Goal: Task Accomplishment & Management: Complete application form

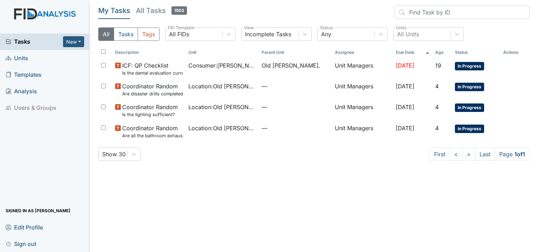
click at [26, 54] on span "Units" at bounding box center [17, 58] width 23 height 11
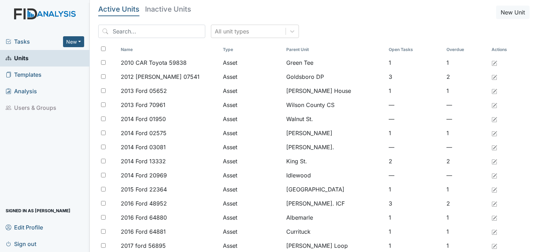
click at [20, 38] on span "Tasks" at bounding box center [34, 41] width 57 height 8
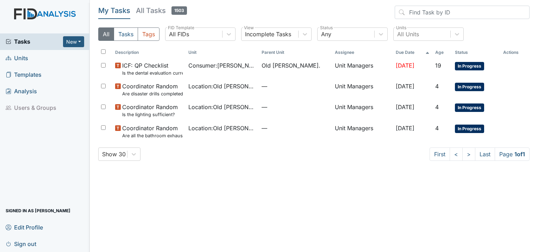
click at [19, 58] on span "Units" at bounding box center [17, 58] width 23 height 11
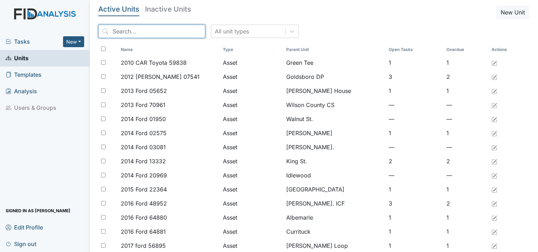
click at [150, 35] on input "search" at bounding box center [151, 31] width 107 height 13
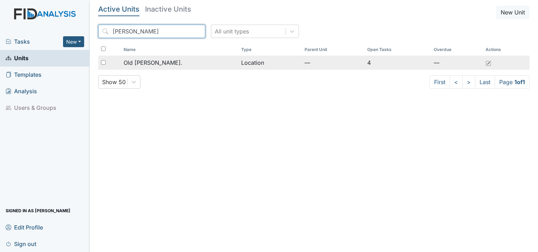
type input "roper"
click at [159, 59] on span "Old [PERSON_NAME]." at bounding box center [153, 62] width 59 height 8
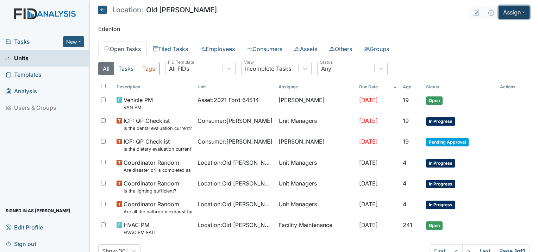
click at [499, 14] on button "Assign" at bounding box center [514, 12] width 31 height 13
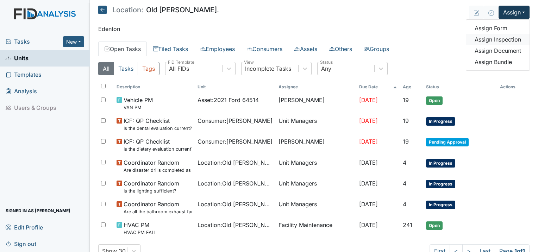
click at [500, 41] on link "Assign Inspection" at bounding box center [497, 39] width 63 height 11
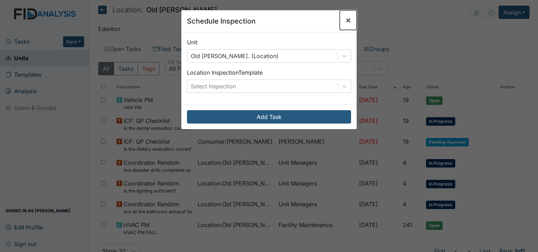
click at [346, 19] on span "×" at bounding box center [349, 20] width 6 height 10
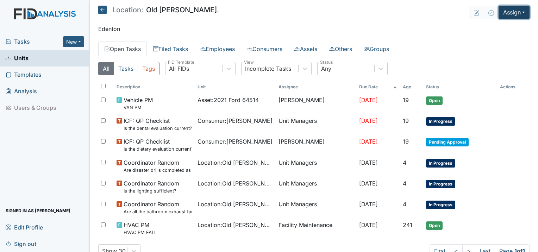
click at [521, 14] on button "Assign" at bounding box center [514, 12] width 31 height 13
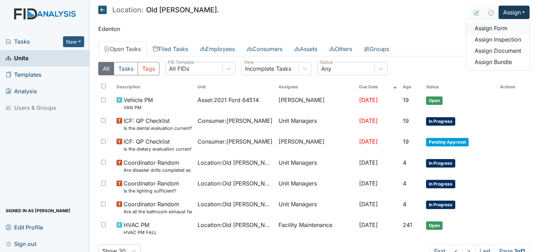
click at [499, 27] on link "Assign Form" at bounding box center [497, 28] width 63 height 11
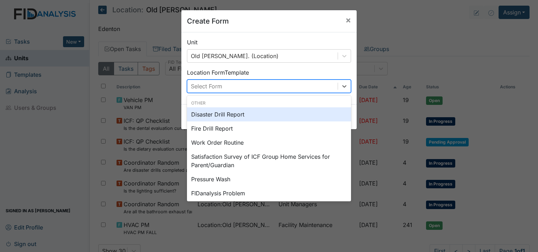
click at [232, 85] on div "Select Form" at bounding box center [262, 86] width 150 height 13
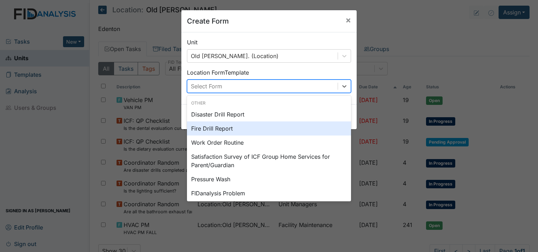
click at [217, 130] on div "Fire Drill Report" at bounding box center [269, 129] width 164 height 14
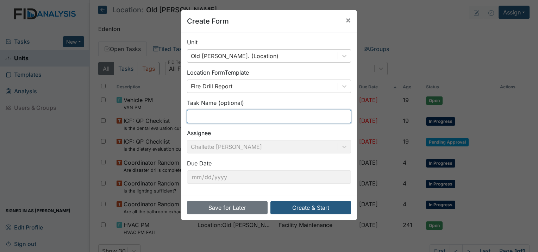
click at [217, 120] on input "text" at bounding box center [269, 116] width 164 height 13
type input "1st shift fire drill"
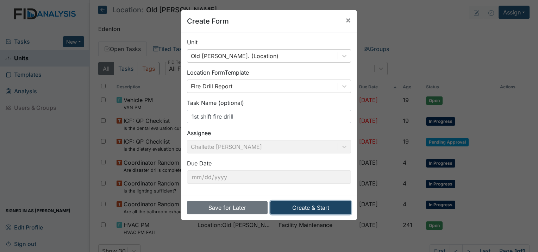
click at [311, 210] on button "Create & Start" at bounding box center [311, 207] width 81 height 13
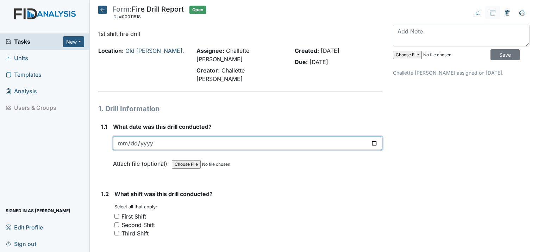
click at [123, 137] on input "date" at bounding box center [247, 143] width 269 height 13
type input "2025-09-06"
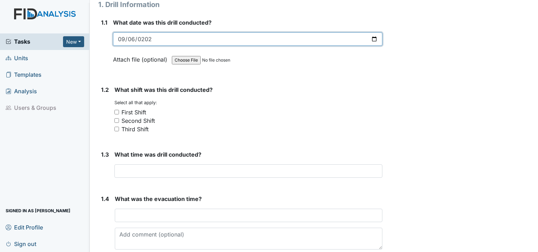
scroll to position [106, 0]
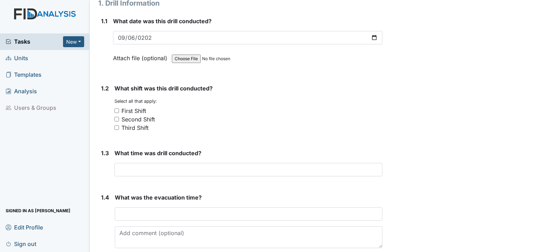
click at [117, 108] on input "First Shift" at bounding box center [116, 110] width 5 height 5
checkbox input "true"
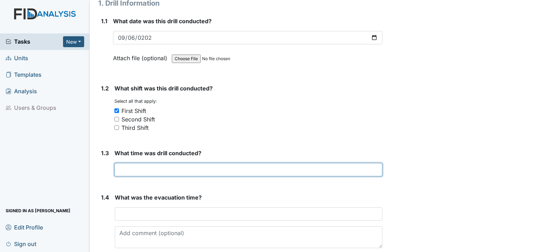
click at [161, 163] on input "text" at bounding box center [248, 169] width 268 height 13
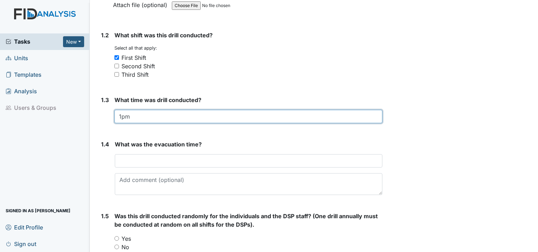
scroll to position [176, 0]
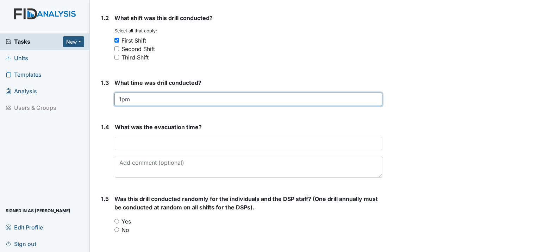
type input "1pm"
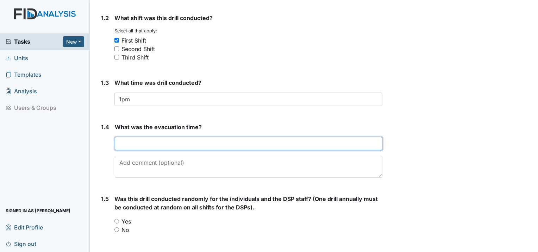
click at [157, 137] on input "text" at bounding box center [249, 143] width 268 height 13
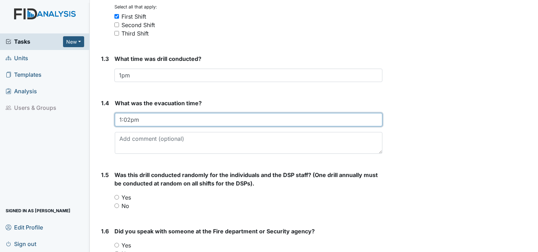
scroll to position [247, 0]
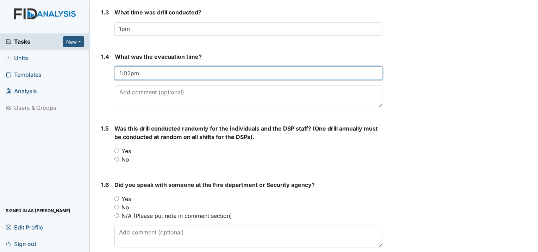
type input "1:02pm"
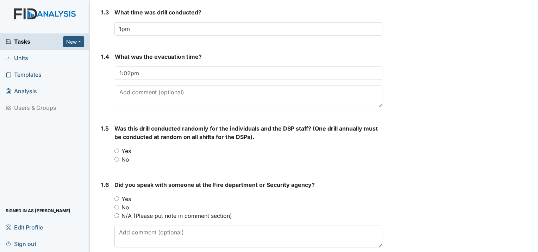
click at [115, 149] on input "Yes" at bounding box center [116, 151] width 5 height 5
radio input "true"
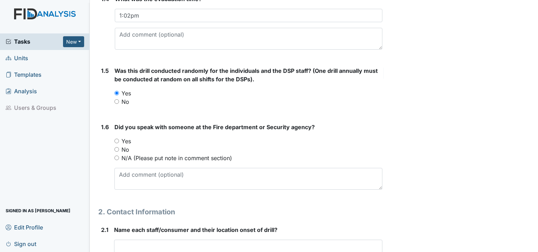
scroll to position [352, 0]
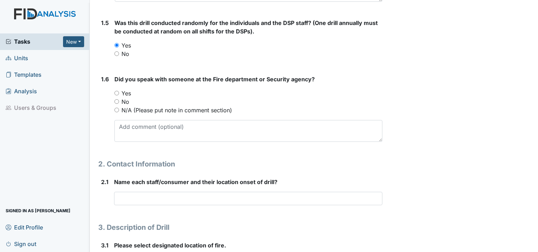
click at [117, 91] on input "Yes" at bounding box center [116, 93] width 5 height 5
radio input "true"
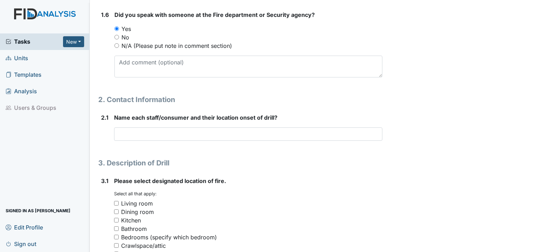
scroll to position [423, 0]
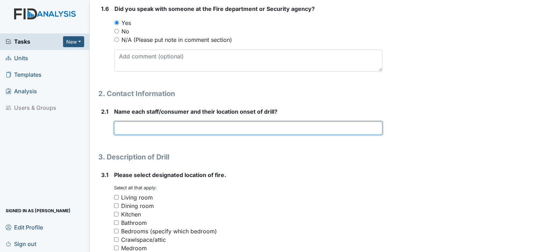
drag, startPoint x: 134, startPoint y: 108, endPoint x: 138, endPoint y: 107, distance: 3.6
click at [136, 122] on input "text" at bounding box center [248, 128] width 268 height 13
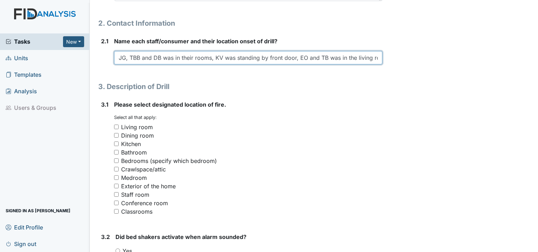
scroll to position [528, 0]
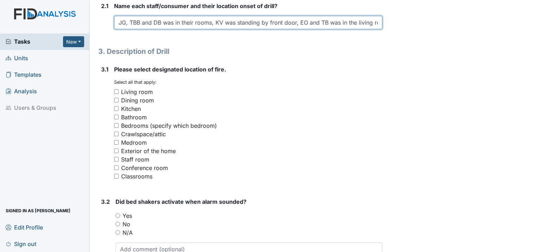
type input "JG, TBB and DB was in their rooms, KV was standing by front door, EO and TB was…"
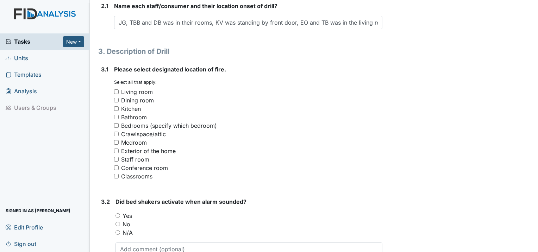
click at [116, 106] on input "Kitchen" at bounding box center [116, 108] width 5 height 5
checkbox input "true"
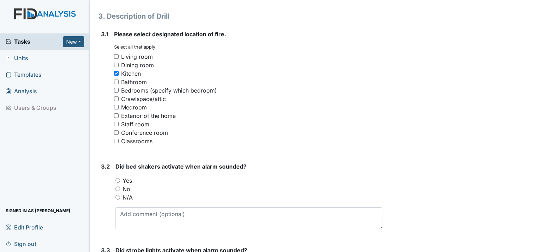
click at [116, 178] on input "Yes" at bounding box center [118, 180] width 5 height 5
radio input "true"
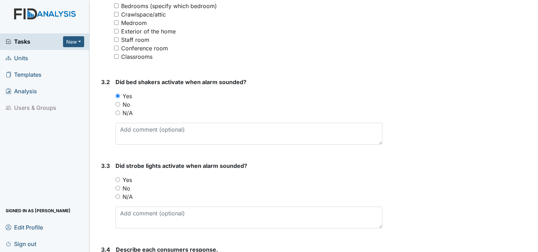
scroll to position [669, 0]
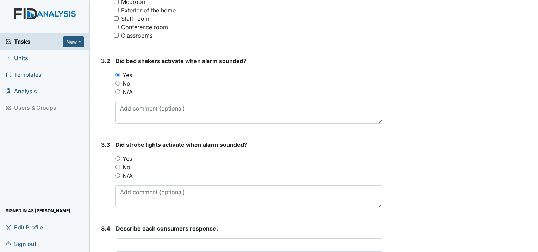
click at [118, 156] on input "Yes" at bounding box center [118, 158] width 5 height 5
radio input "true"
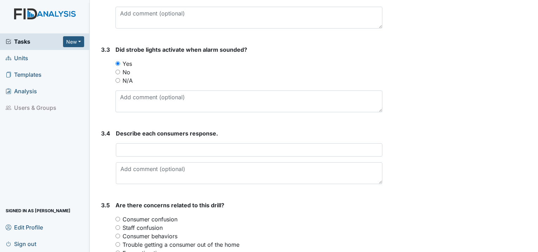
scroll to position [775, 0]
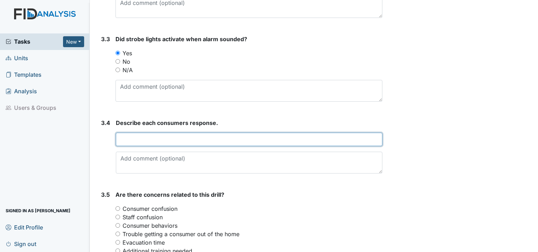
click at [146, 133] on input "text" at bounding box center [249, 139] width 267 height 13
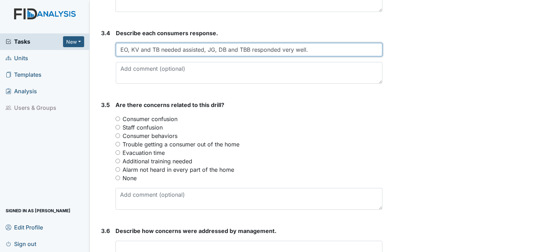
scroll to position [881, 0]
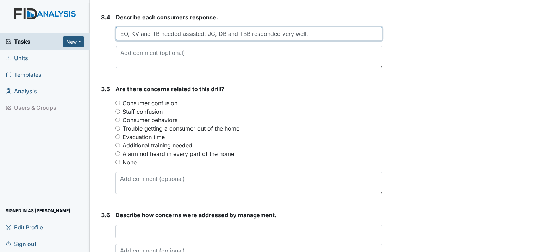
type input "EO, KV and TB needed assisted, JG, DB and TBB responded very well."
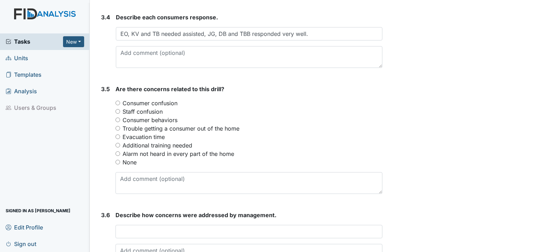
click at [117, 160] on input "None" at bounding box center [118, 162] width 5 height 5
radio input "true"
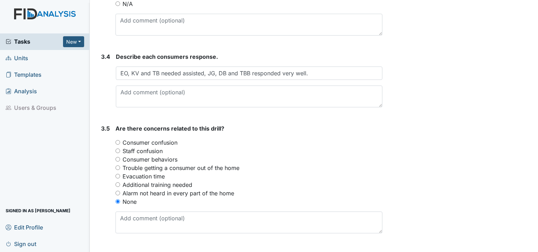
scroll to position [912, 0]
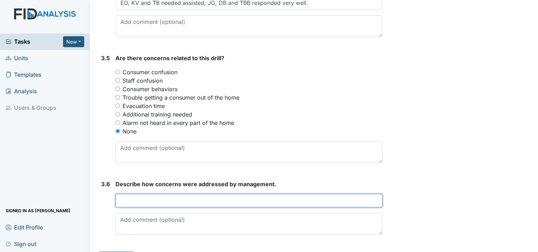
click at [151, 194] on input "text" at bounding box center [249, 200] width 267 height 13
type input "No concerns at this time."
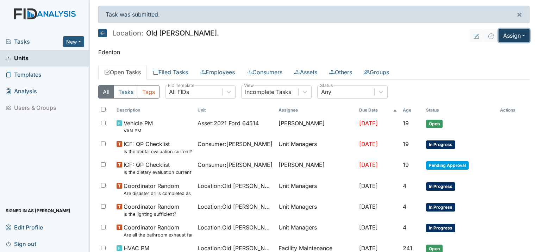
click at [504, 36] on button "Assign" at bounding box center [514, 35] width 31 height 13
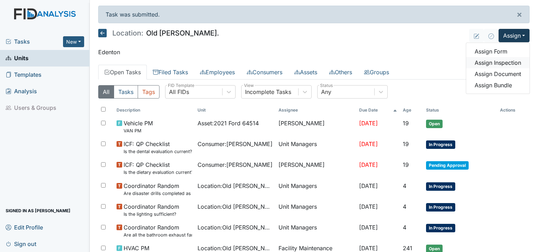
click at [497, 61] on link "Assign Inspection" at bounding box center [497, 62] width 63 height 11
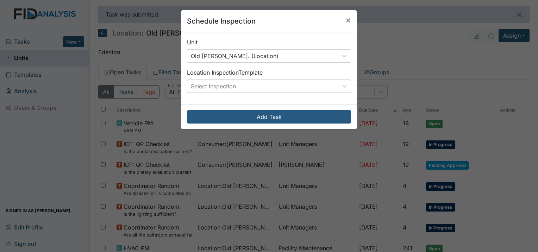
click at [234, 86] on div "Select Inspection" at bounding box center [213, 86] width 45 height 8
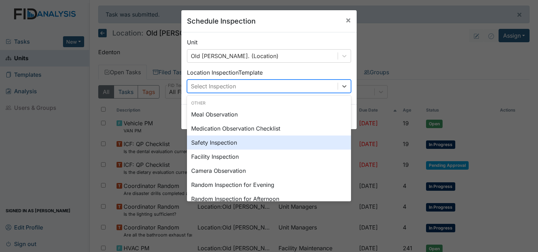
click at [224, 142] on div "Safety Inspection" at bounding box center [269, 143] width 164 height 14
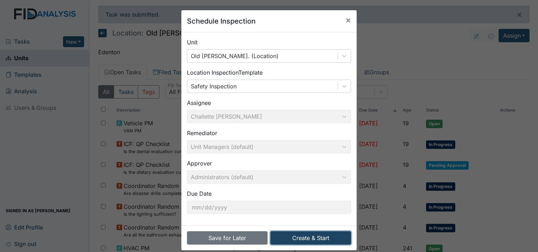
click at [294, 242] on button "Create & Start" at bounding box center [311, 237] width 81 height 13
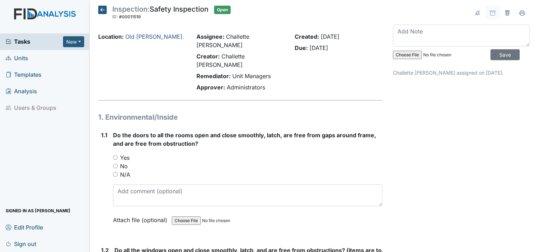
click at [117, 155] on input "Yes" at bounding box center [115, 157] width 5 height 5
radio input "true"
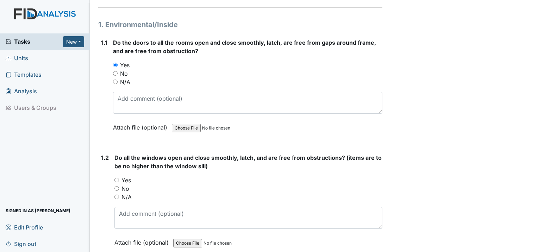
scroll to position [106, 0]
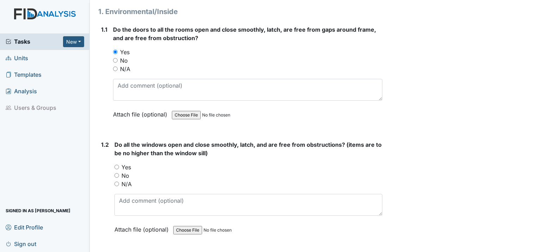
click at [119, 163] on div "Yes" at bounding box center [248, 167] width 268 height 8
click at [117, 165] on input "Yes" at bounding box center [116, 167] width 5 height 5
radio input "true"
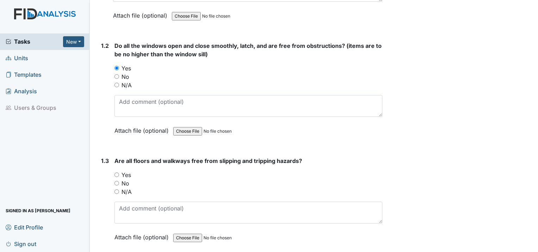
scroll to position [247, 0]
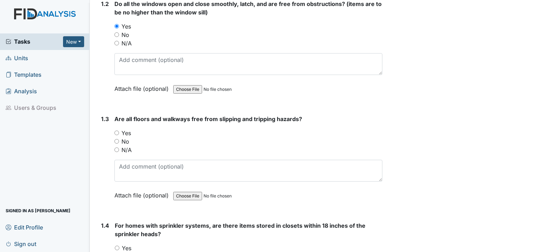
click at [116, 131] on input "Yes" at bounding box center [116, 133] width 5 height 5
radio input "true"
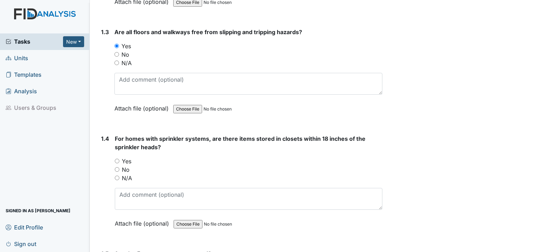
scroll to position [352, 0]
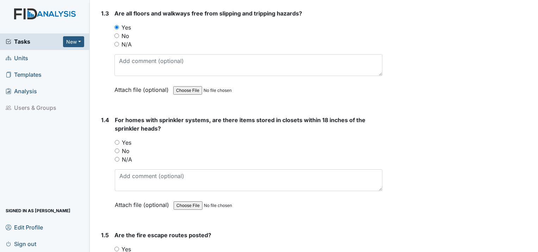
click at [118, 149] on input "No" at bounding box center [117, 151] width 5 height 5
radio input "true"
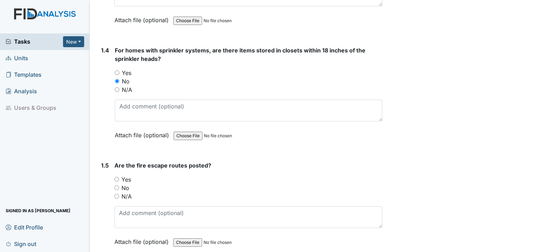
scroll to position [458, 0]
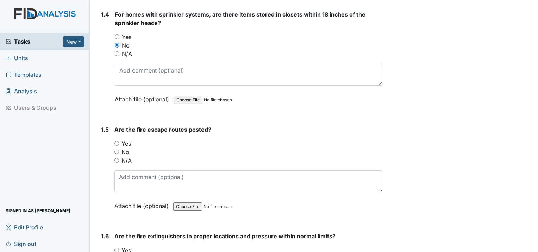
click at [117, 141] on input "Yes" at bounding box center [116, 143] width 5 height 5
radio input "true"
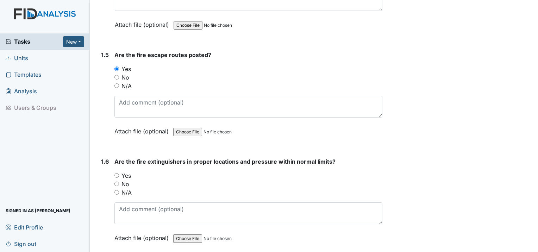
scroll to position [564, 0]
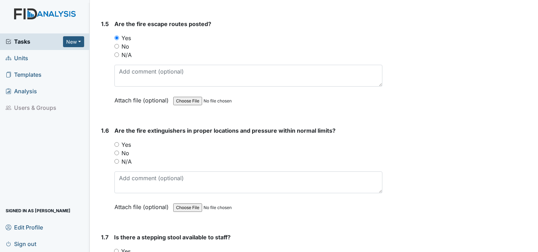
click at [118, 142] on input "Yes" at bounding box center [116, 144] width 5 height 5
radio input "true"
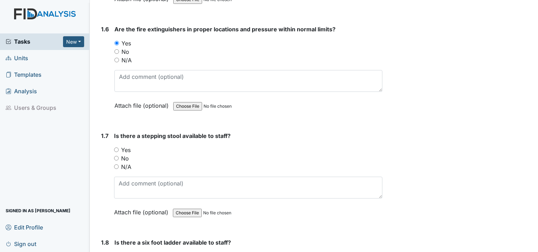
scroll to position [669, 0]
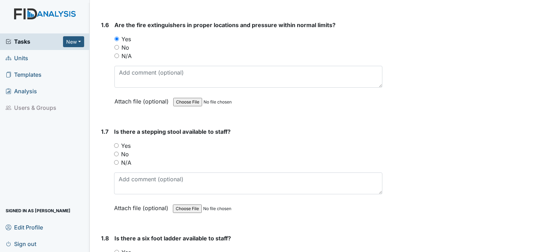
click at [114, 143] on input "Yes" at bounding box center [116, 145] width 5 height 5
radio input "true"
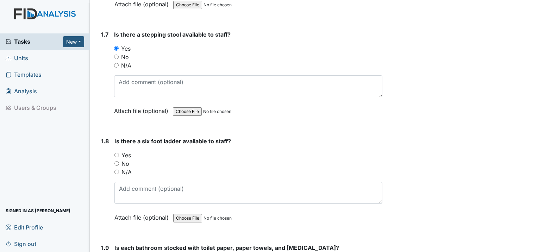
scroll to position [775, 0]
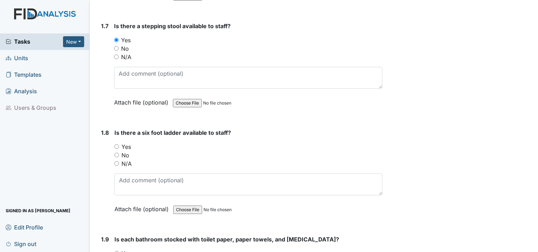
click at [118, 144] on input "Yes" at bounding box center [116, 146] width 5 height 5
radio input "true"
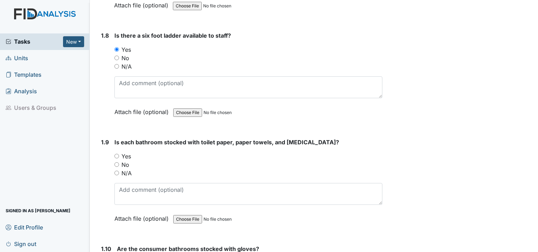
scroll to position [881, 0]
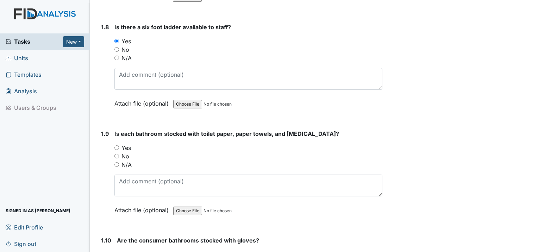
click at [118, 145] on input "Yes" at bounding box center [116, 147] width 5 height 5
radio input "true"
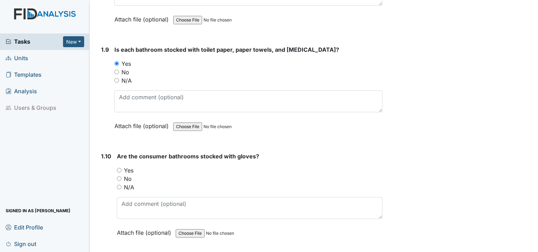
scroll to position [986, 0]
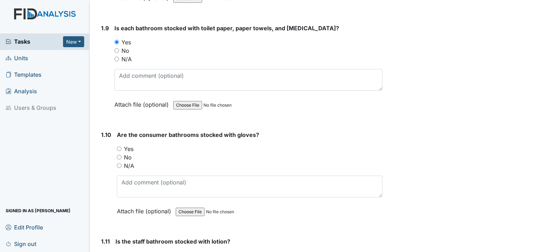
click at [117, 131] on div "1.10 Are the consumer bathrooms stocked with gloves? You must select one of the…" at bounding box center [240, 178] width 284 height 95
click at [117, 147] on input "Yes" at bounding box center [119, 149] width 5 height 5
radio input "true"
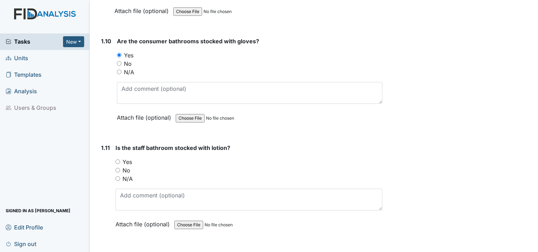
scroll to position [1092, 0]
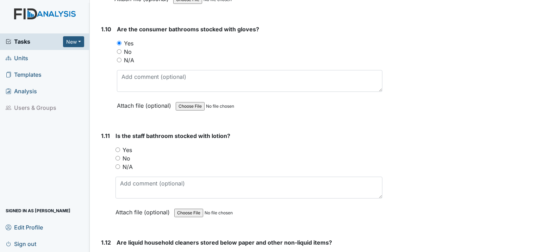
click at [118, 148] on input "Yes" at bounding box center [118, 150] width 5 height 5
radio input "true"
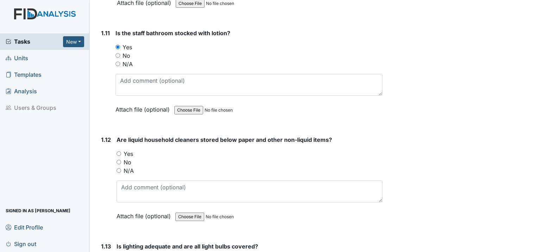
scroll to position [1198, 0]
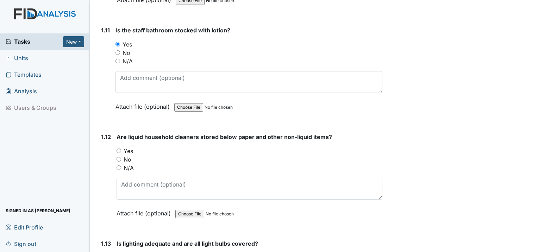
drag, startPoint x: 117, startPoint y: 130, endPoint x: 127, endPoint y: 132, distance: 10.1
click at [117, 149] on input "Yes" at bounding box center [119, 151] width 5 height 5
radio input "true"
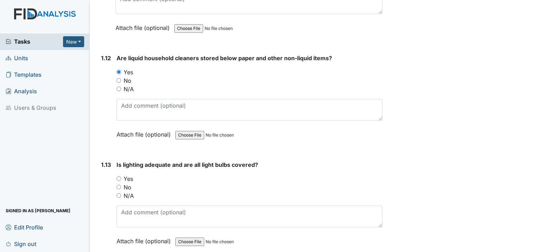
scroll to position [1303, 0]
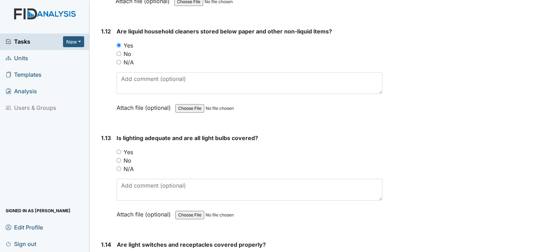
click at [120, 150] on input "Yes" at bounding box center [119, 152] width 5 height 5
radio input "true"
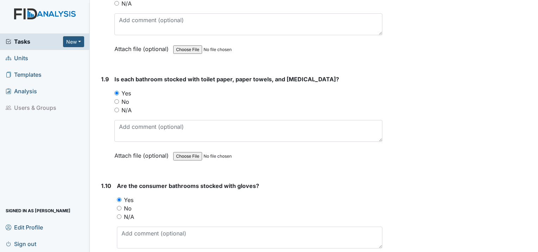
scroll to position [916, 0]
